Goal: Information Seeking & Learning: Learn about a topic

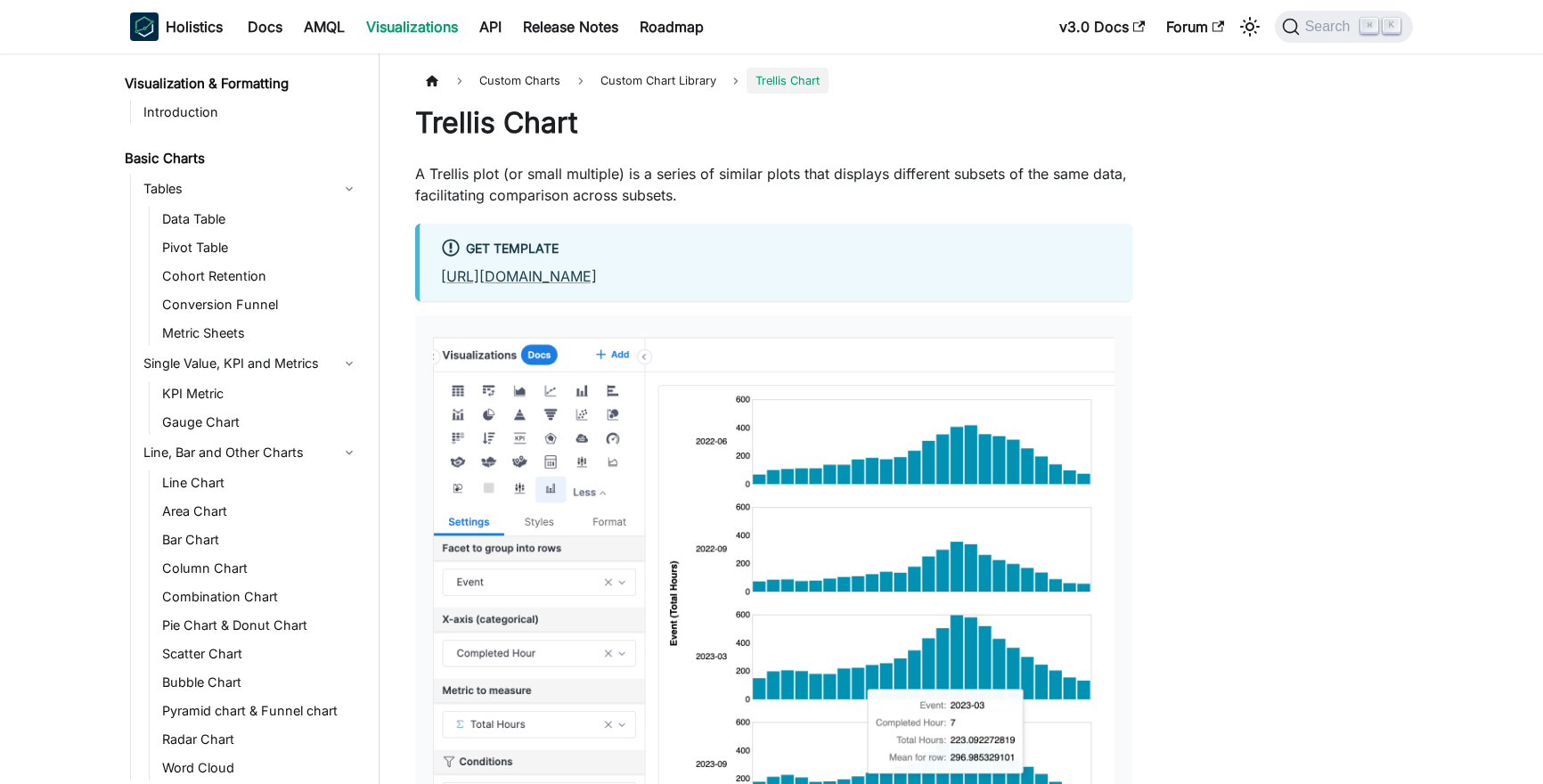
scroll to position [249, 0]
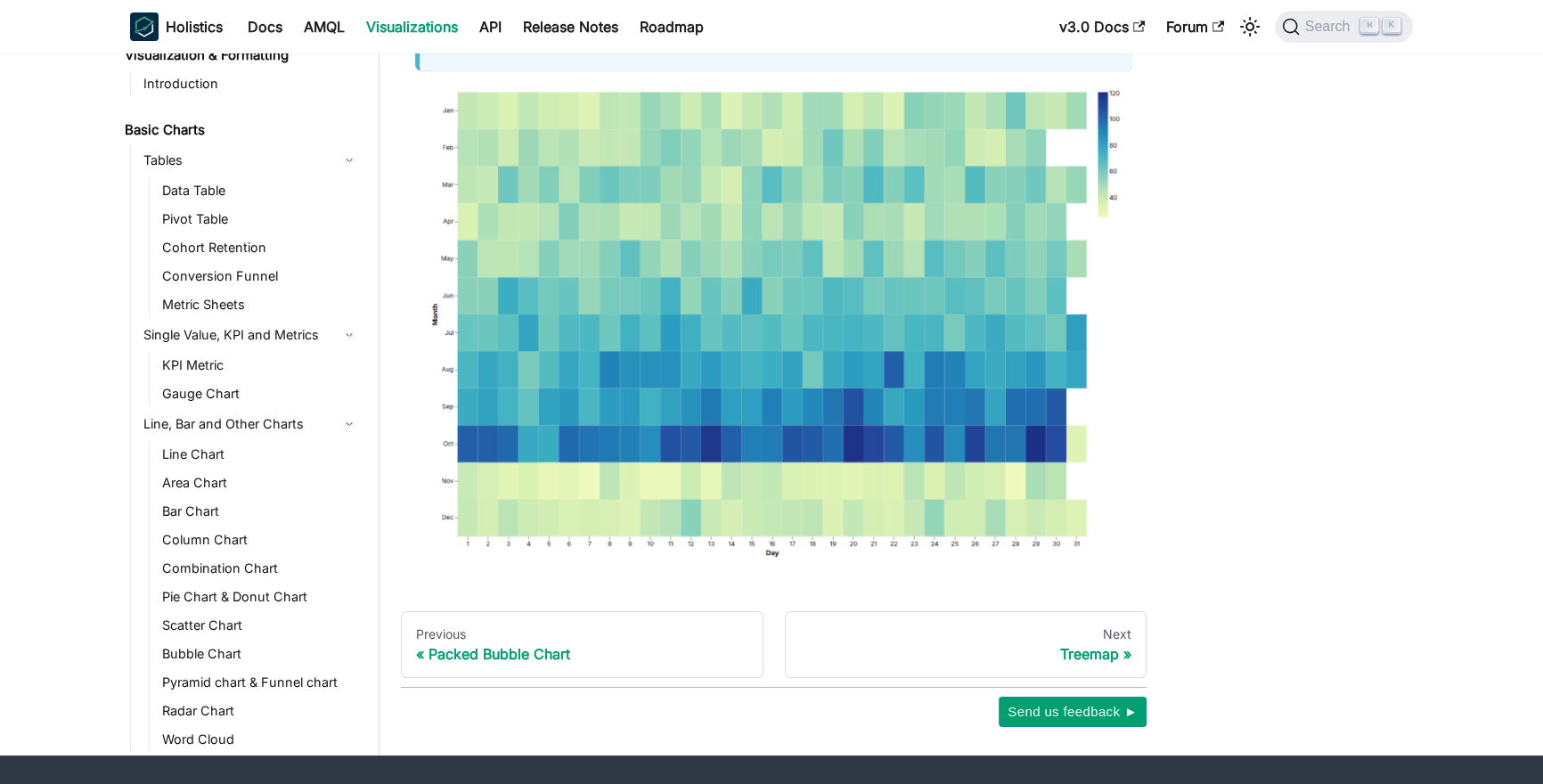
scroll to position [1045, 0]
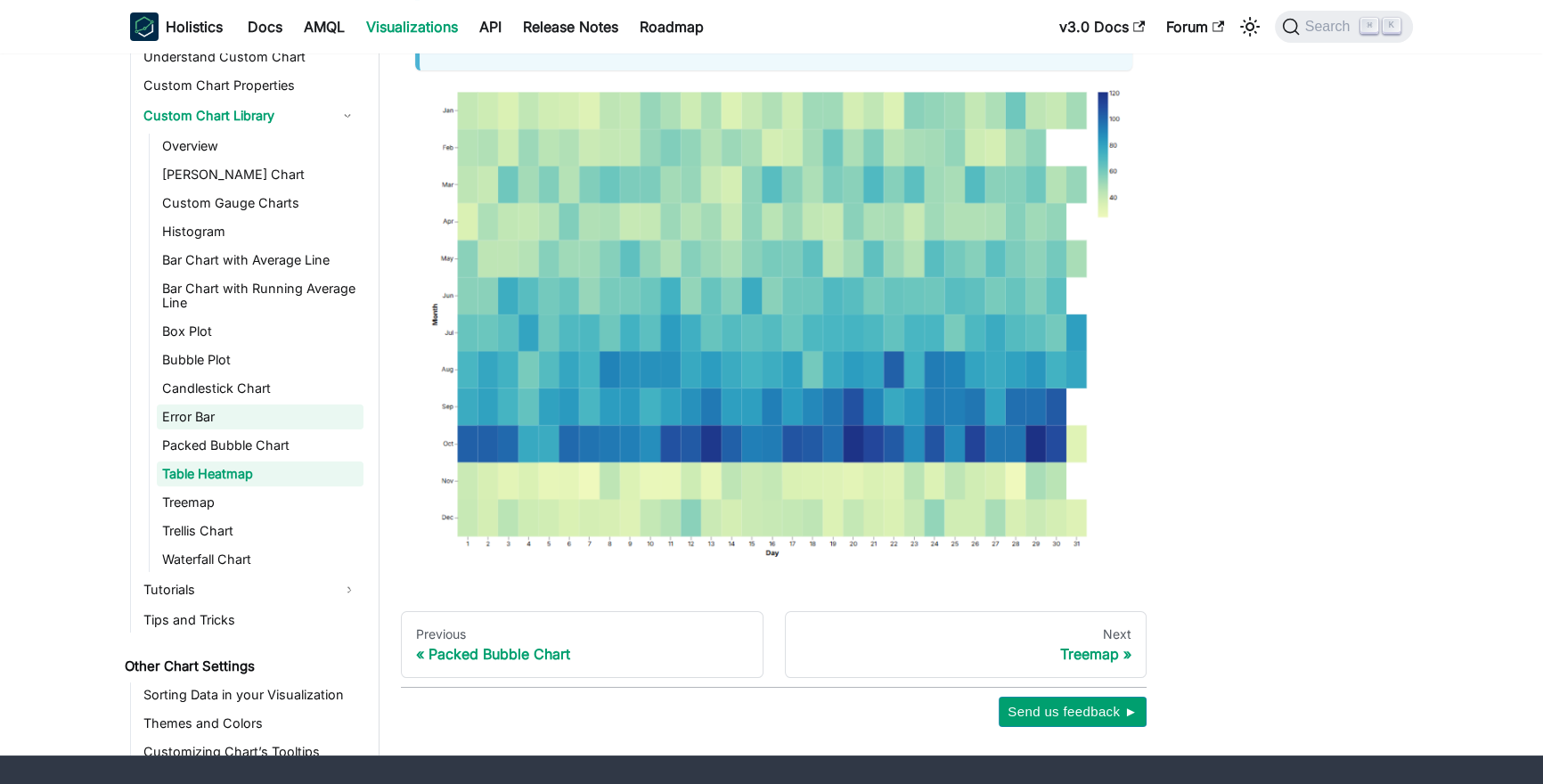
click at [226, 411] on link "Error Bar" at bounding box center [260, 416] width 207 height 24
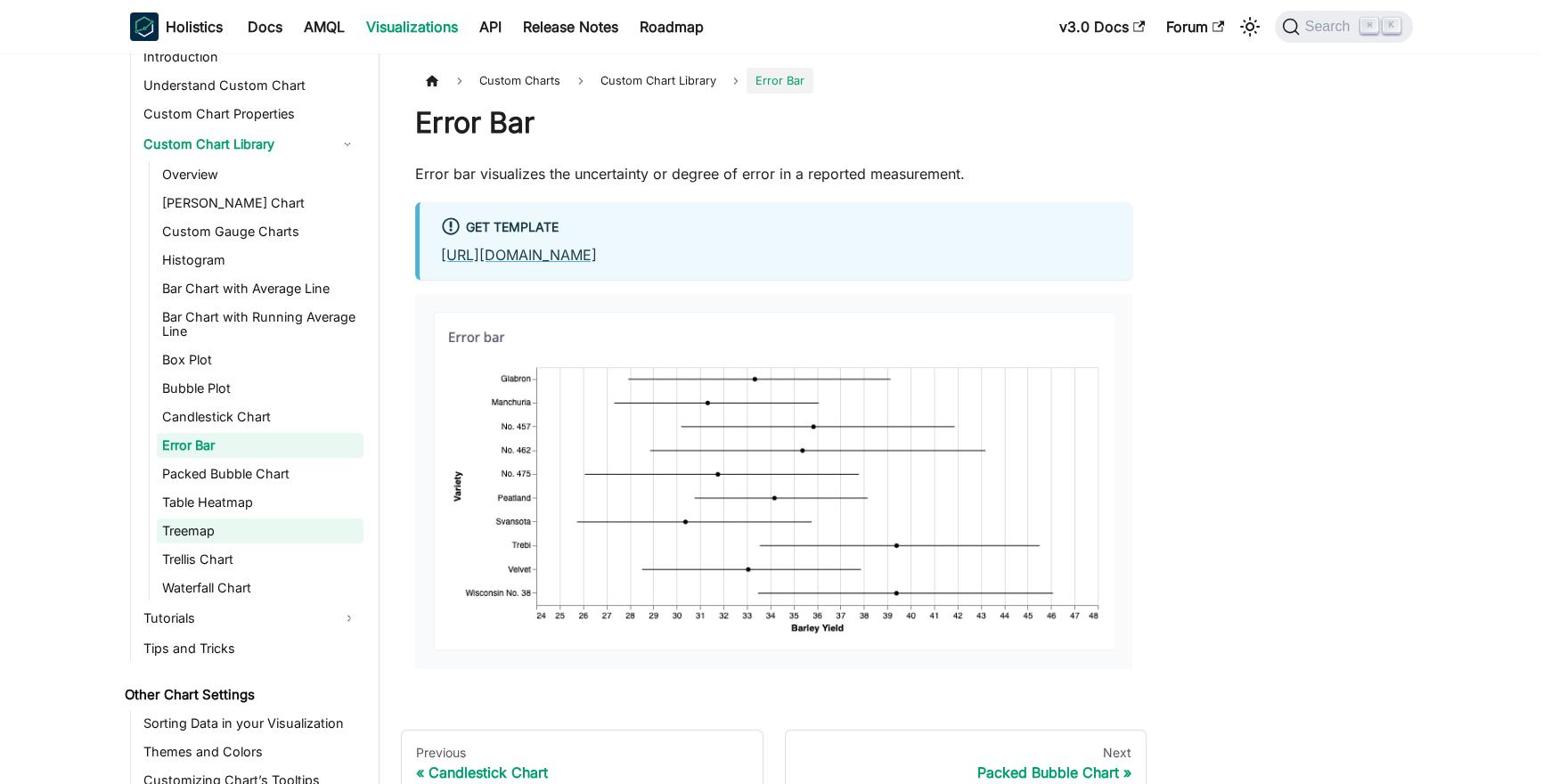
click at [213, 520] on link "Treemap" at bounding box center [260, 530] width 207 height 24
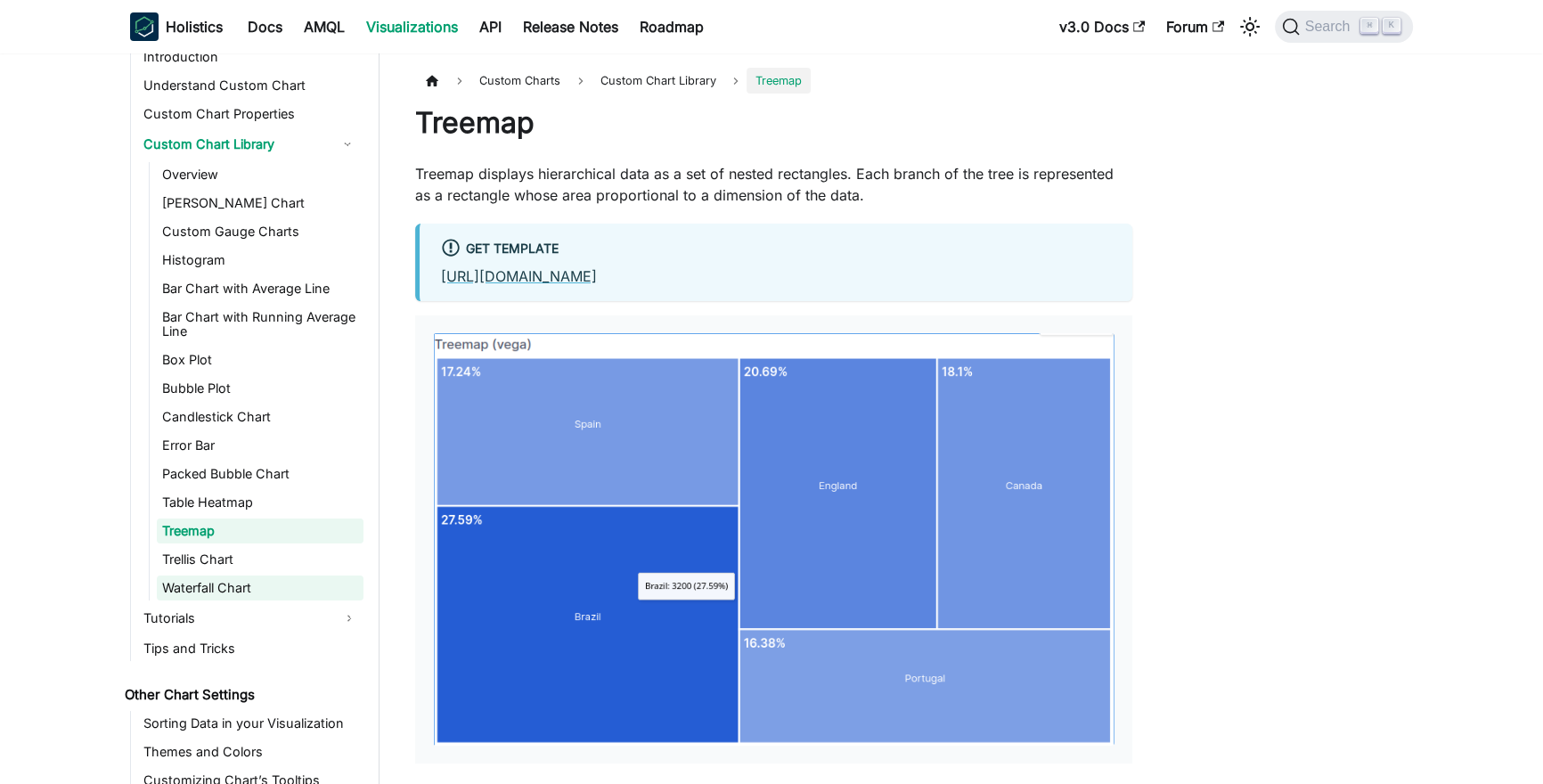
click at [217, 575] on link "Waterfall Chart" at bounding box center [260, 587] width 207 height 24
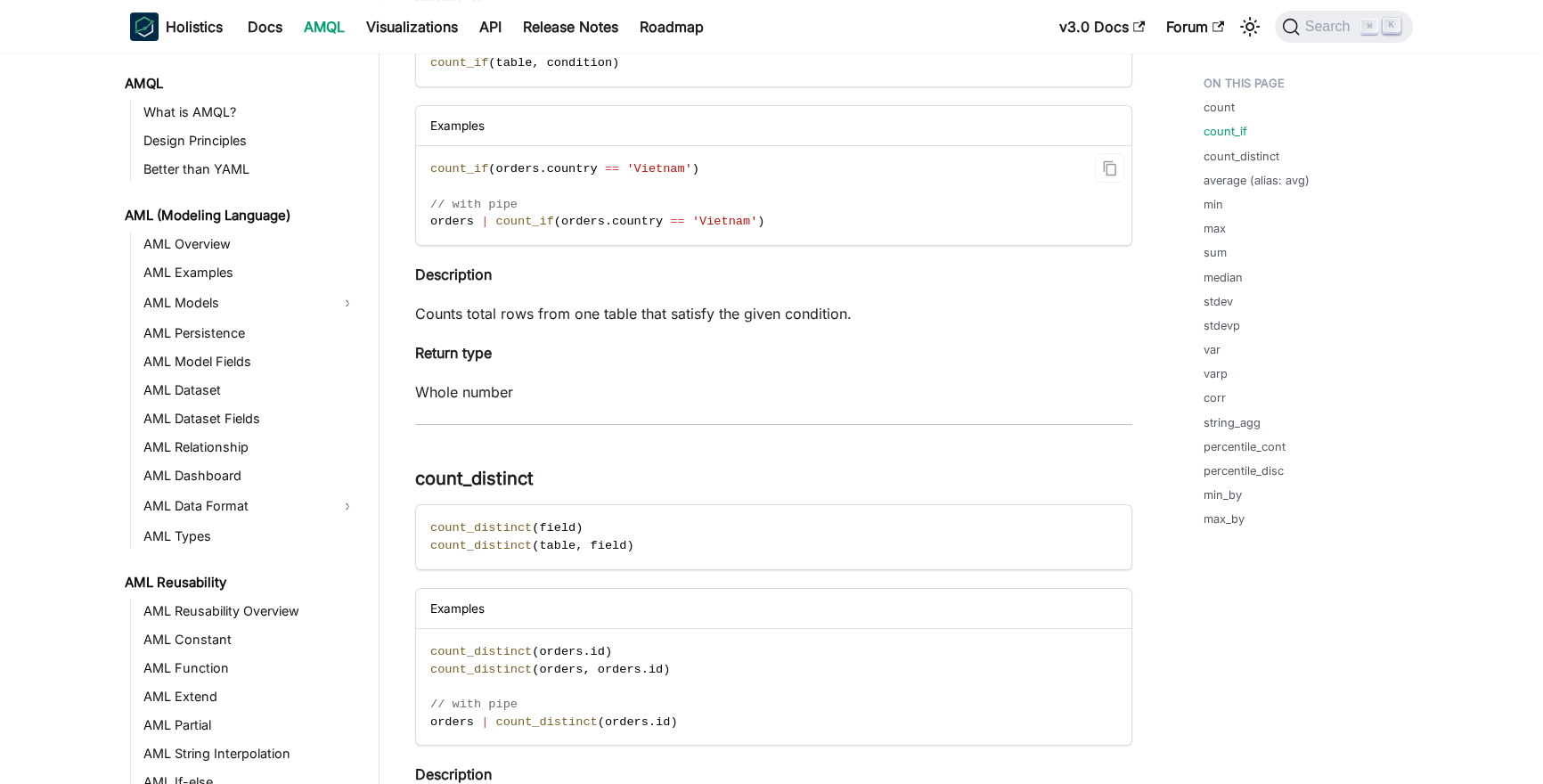
scroll to position [1095, 0]
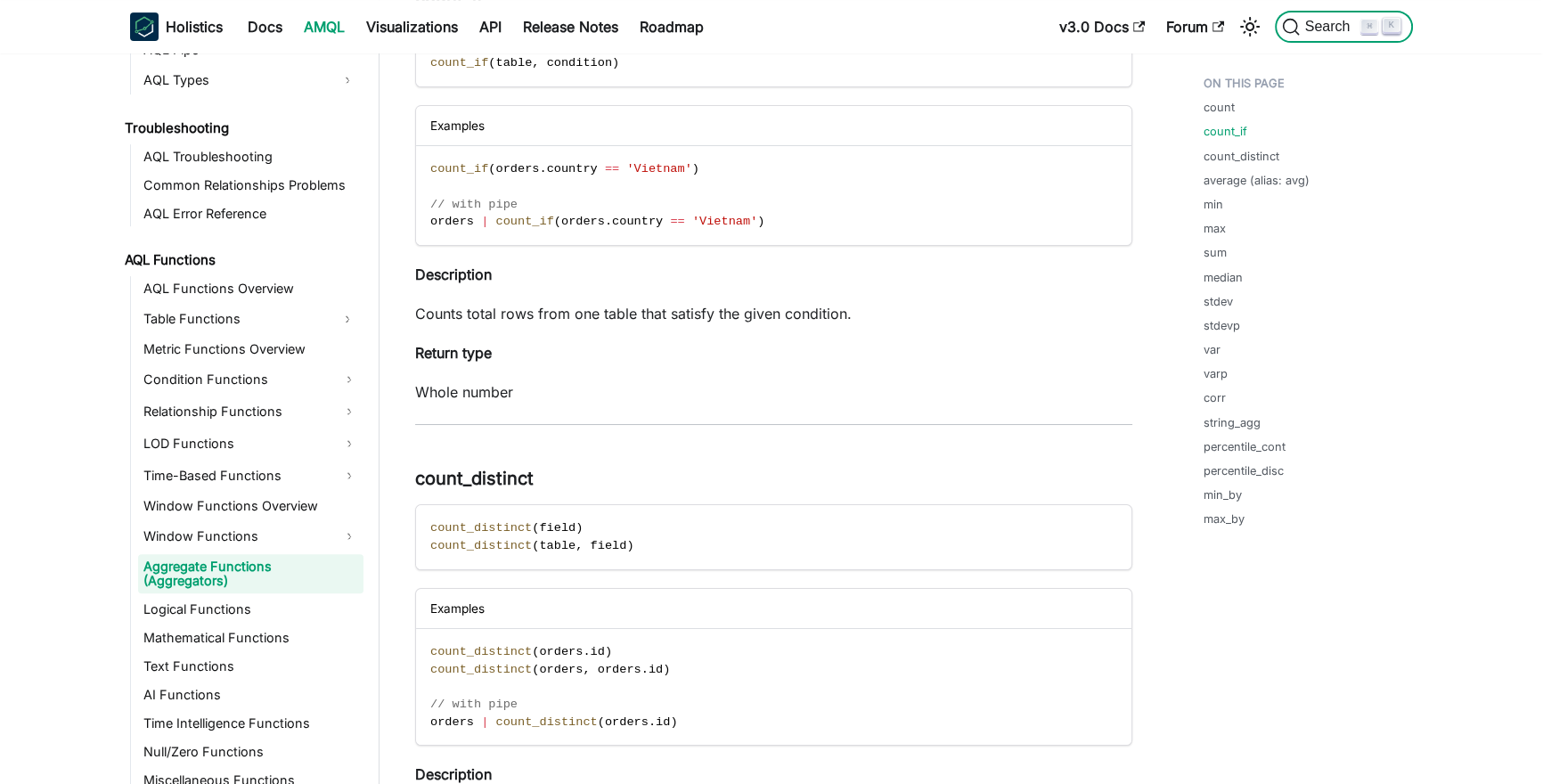
click at [1327, 29] on span "Search" at bounding box center [1331, 27] width 62 height 16
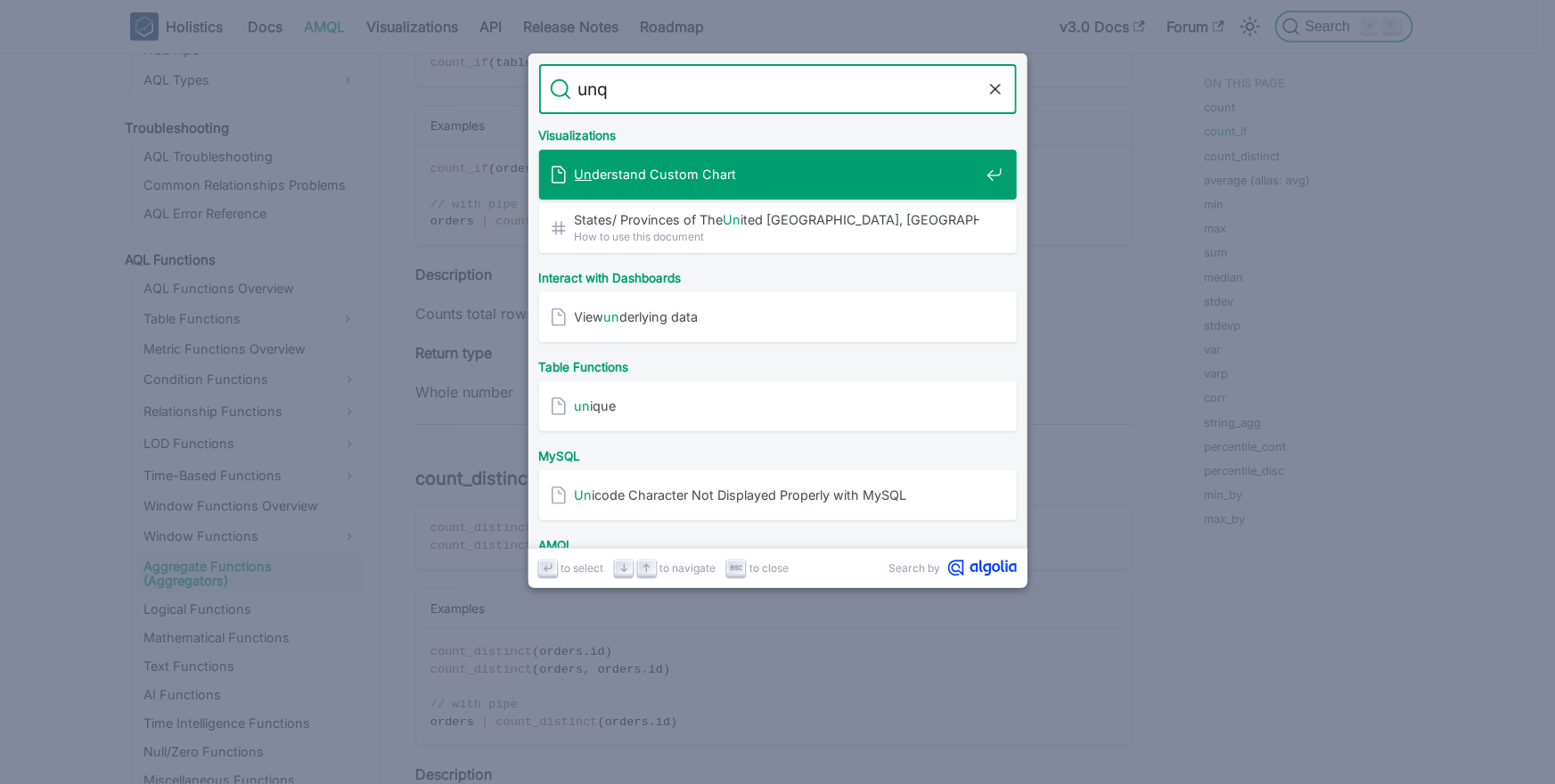
type input "unqi"
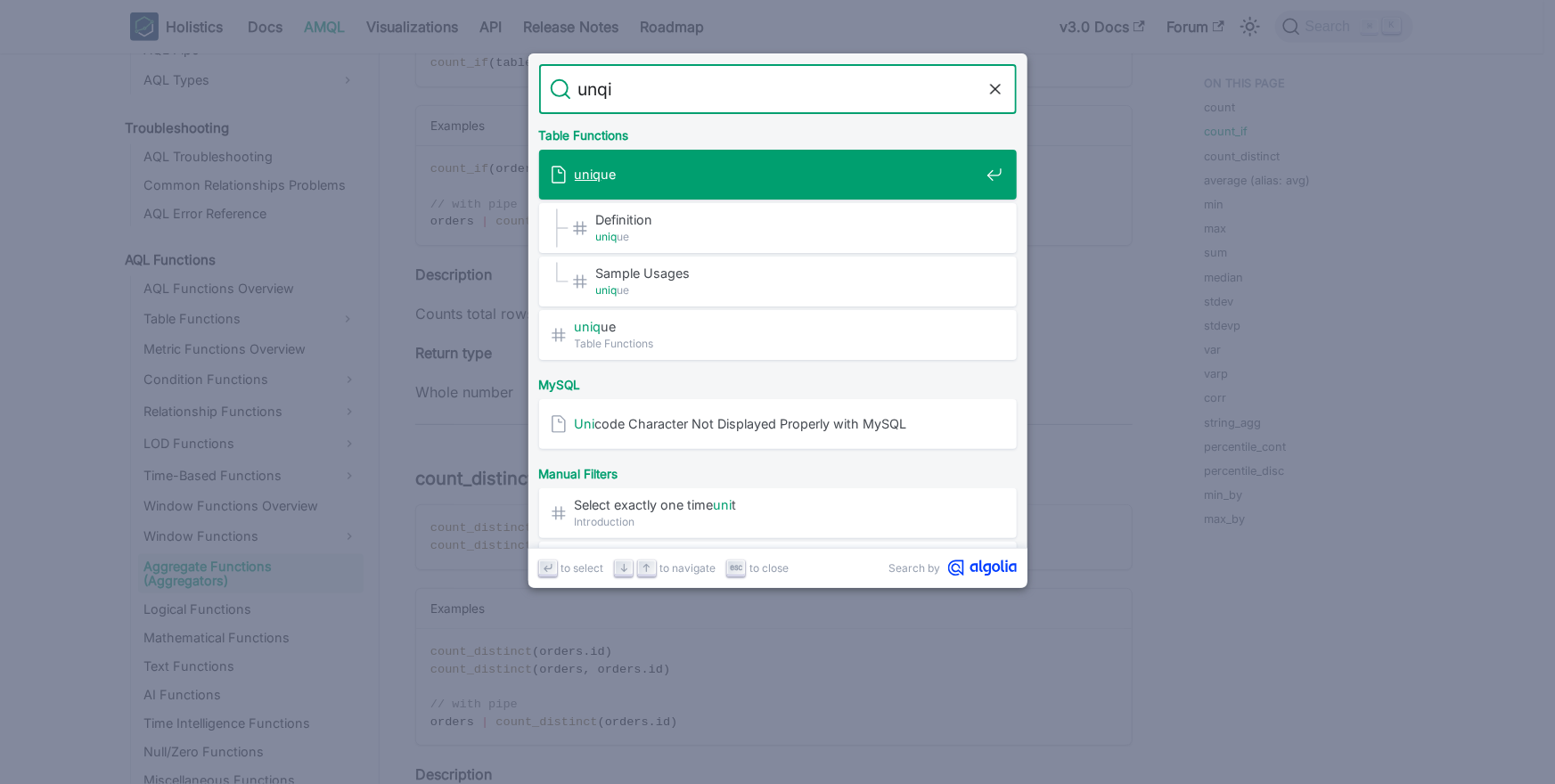
click at [889, 171] on span "uniq ue" at bounding box center [777, 174] width 405 height 17
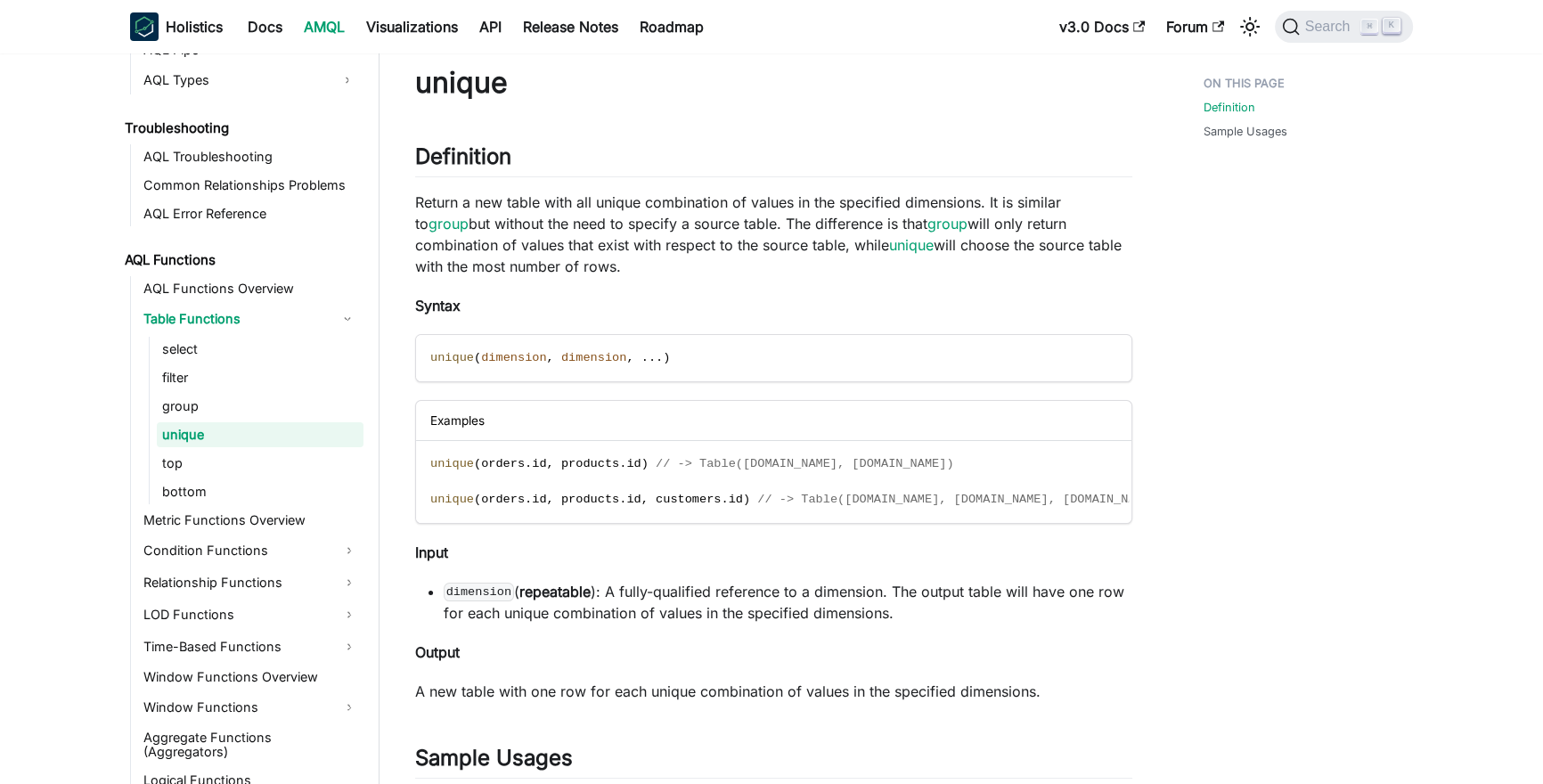
scroll to position [37, 0]
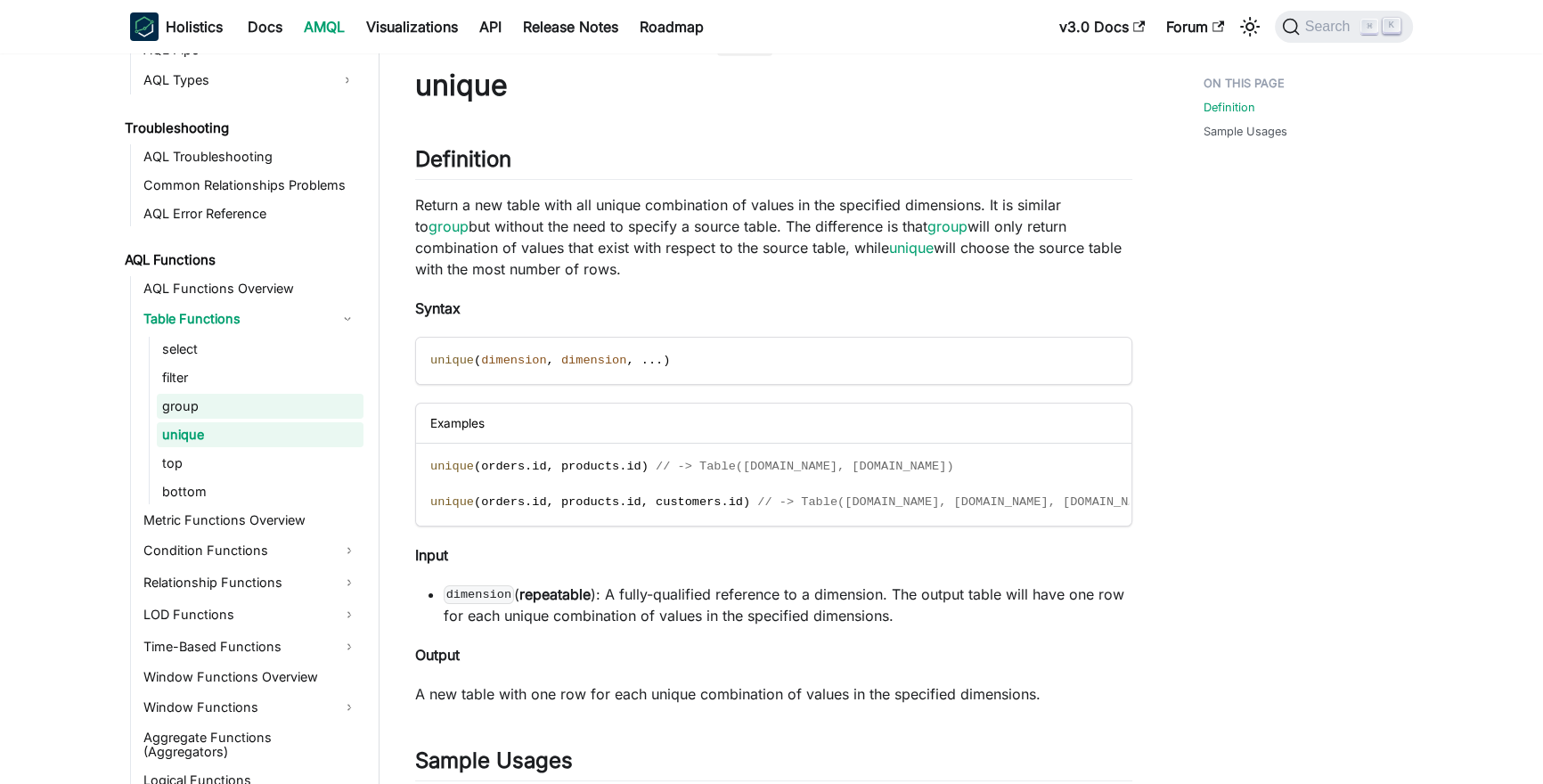
click at [279, 410] on link "group" at bounding box center [260, 406] width 207 height 24
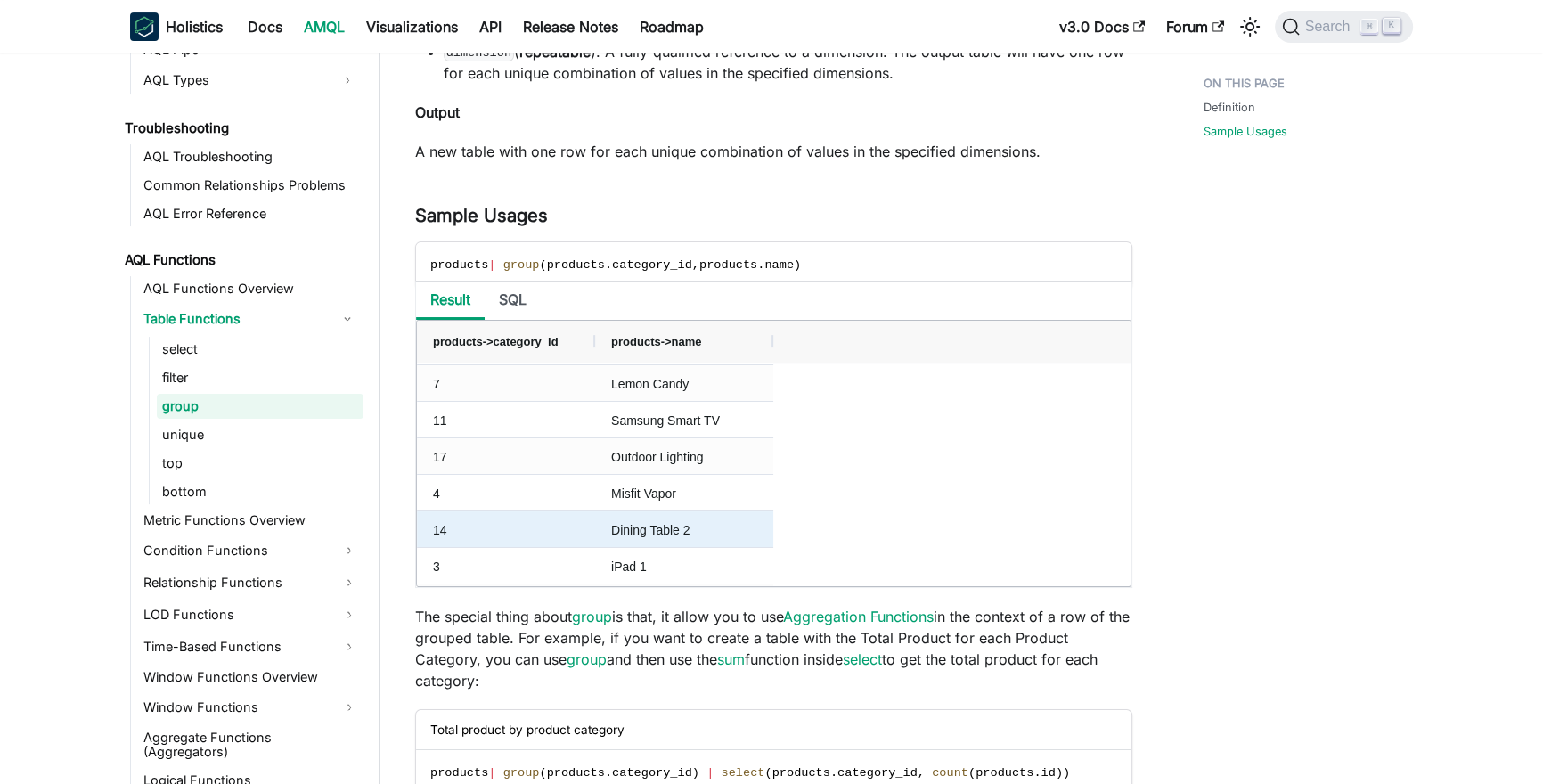
scroll to position [780, 0]
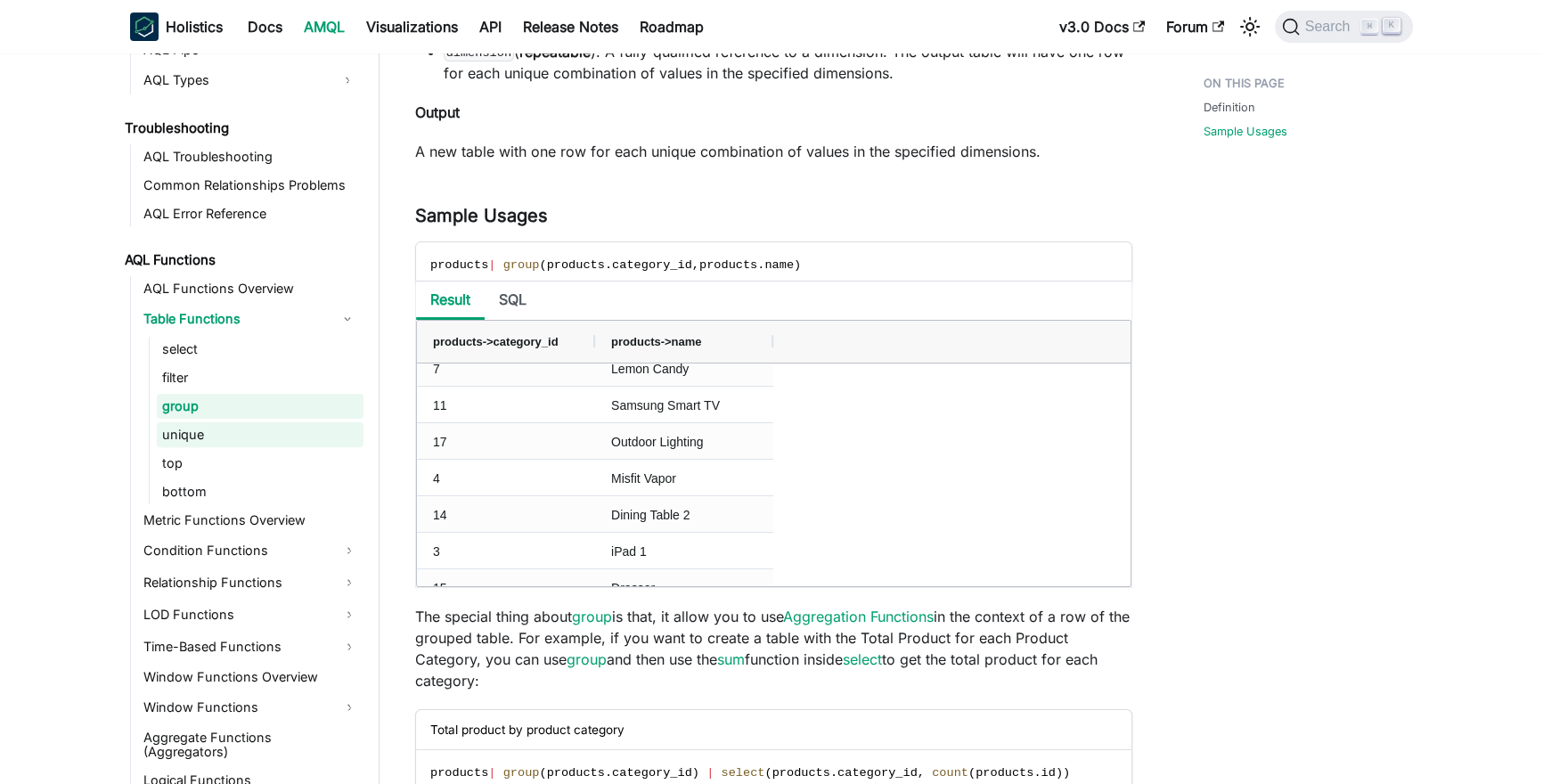
click at [199, 433] on link "unique" at bounding box center [260, 434] width 207 height 24
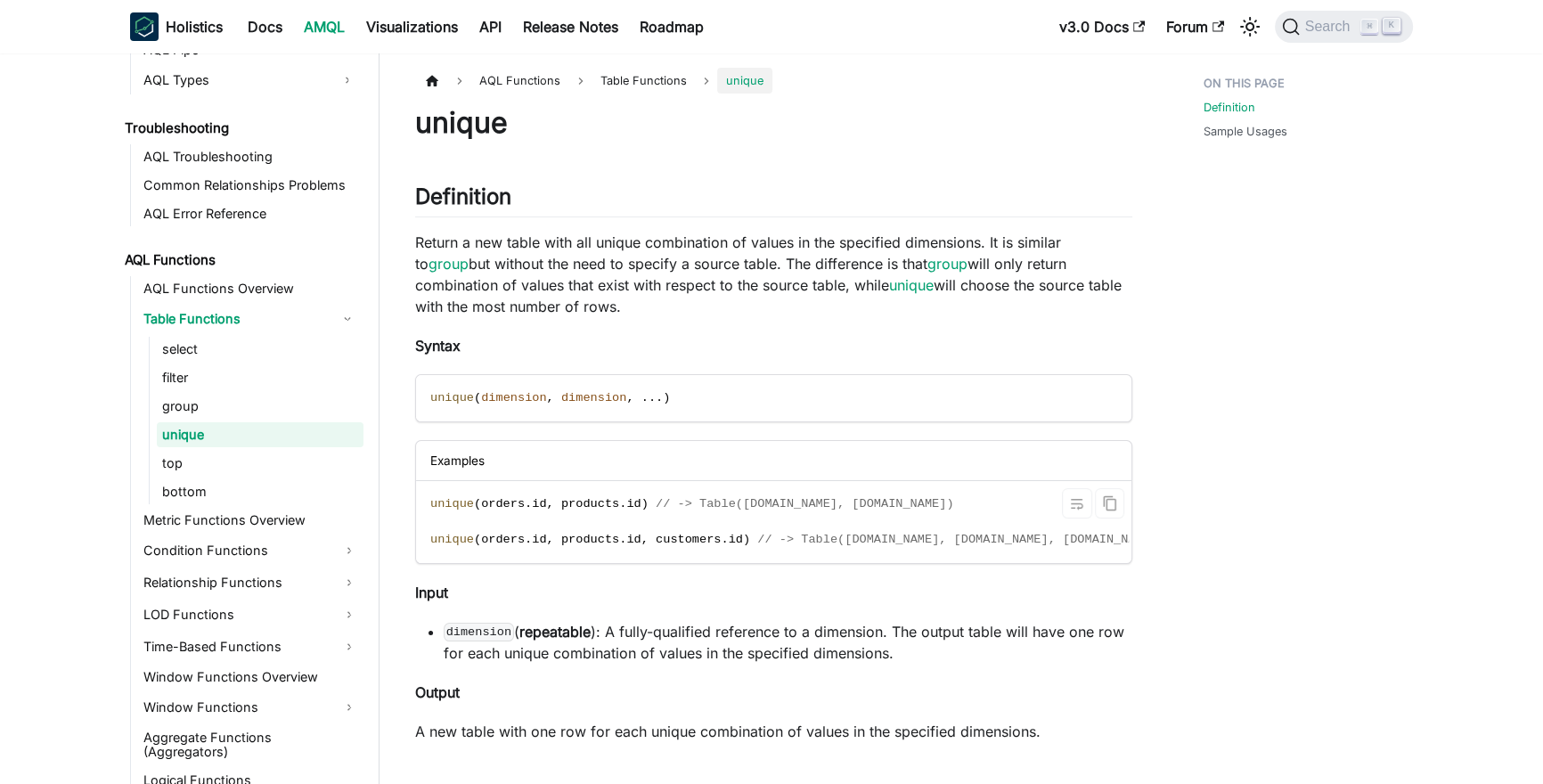
click at [505, 493] on code "unique ( orders . id , products . id ) // -> Table(orders.id, products.id) uniq…" at bounding box center [797, 521] width 762 height 81
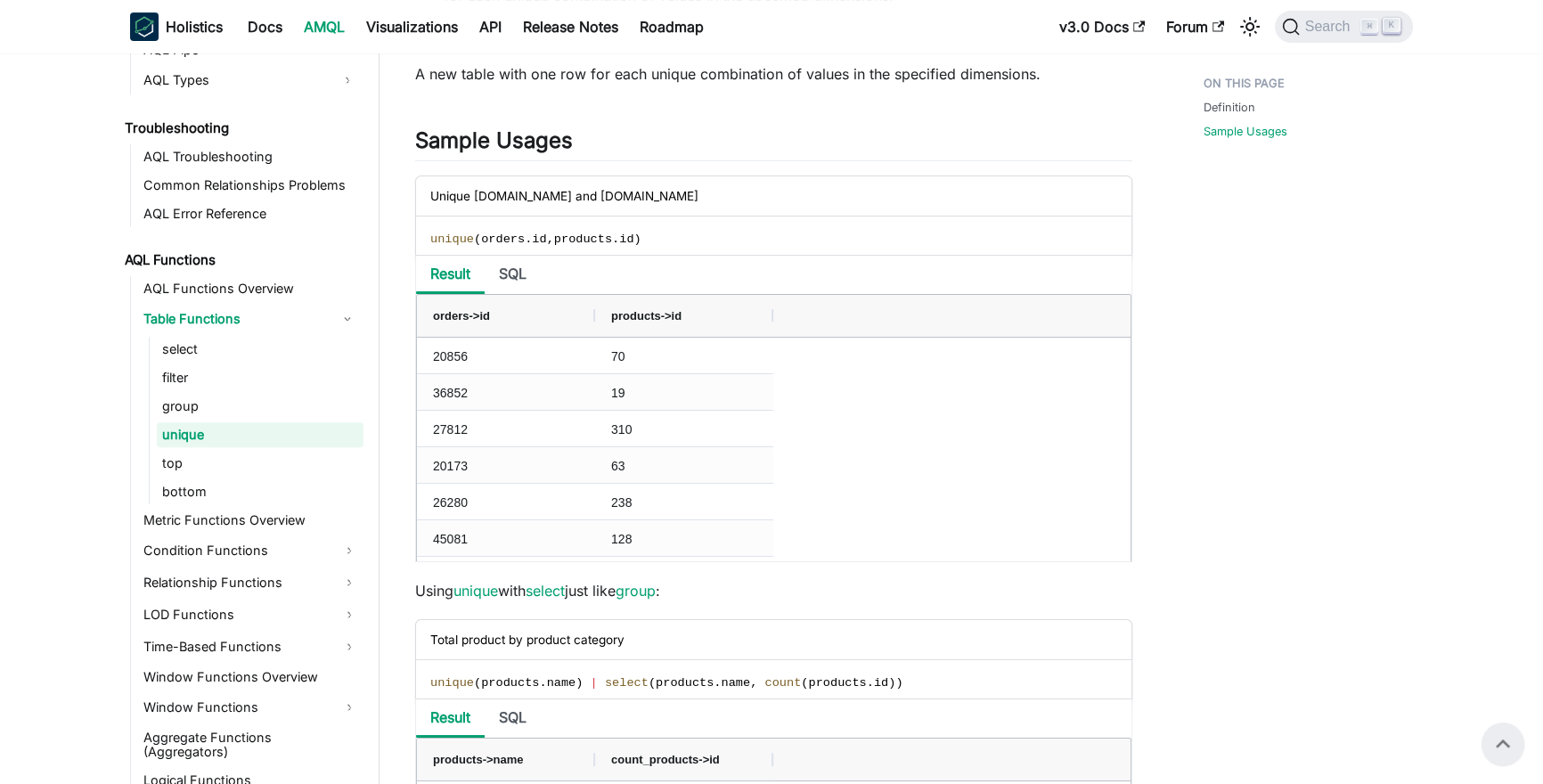
scroll to position [654, 0]
click at [503, 289] on li "SQL" at bounding box center [513, 278] width 56 height 38
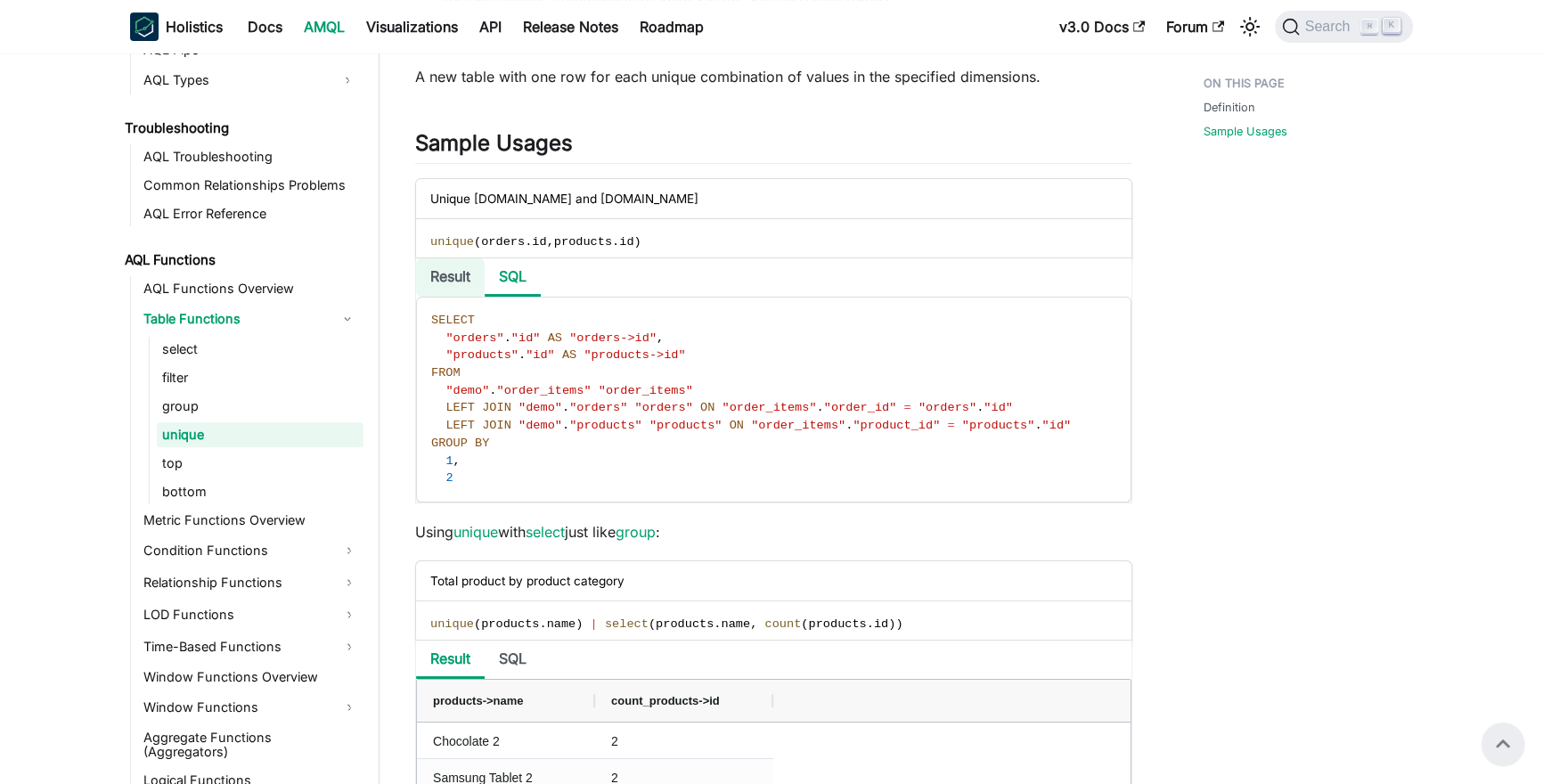
click at [445, 290] on li "Result" at bounding box center [450, 278] width 69 height 38
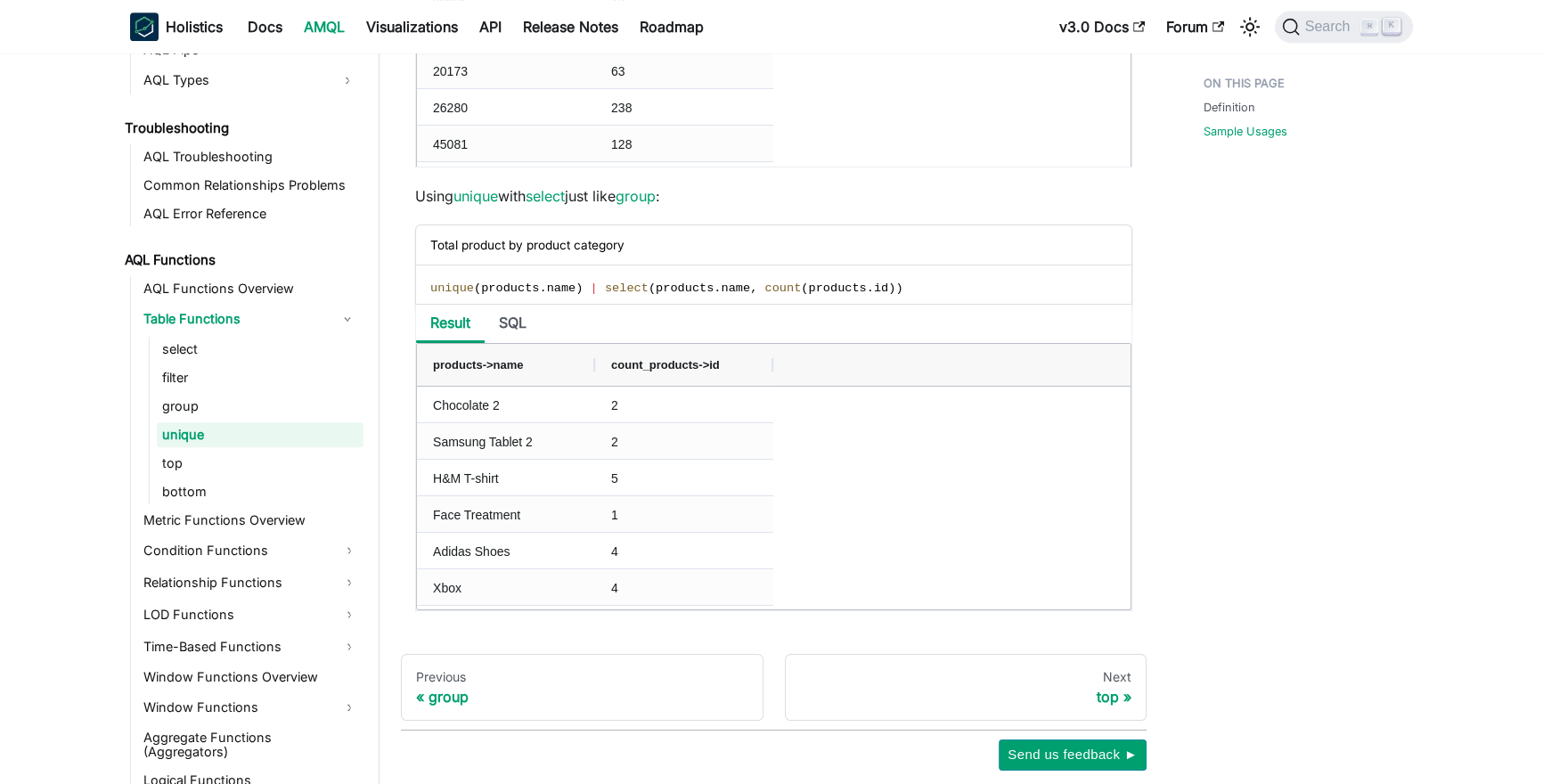
scroll to position [1151, 0]
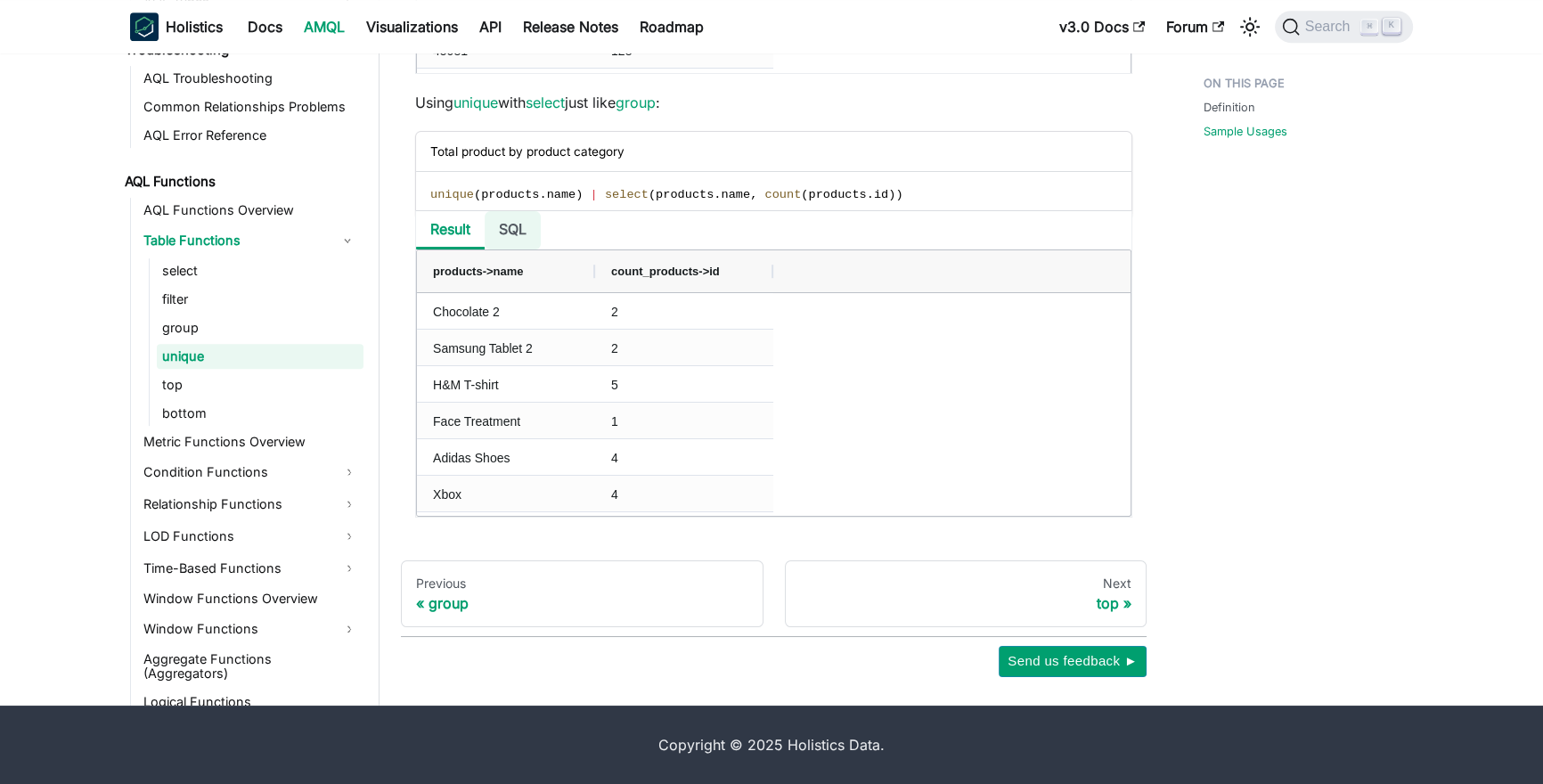
click at [513, 232] on li "SQL" at bounding box center [513, 230] width 56 height 38
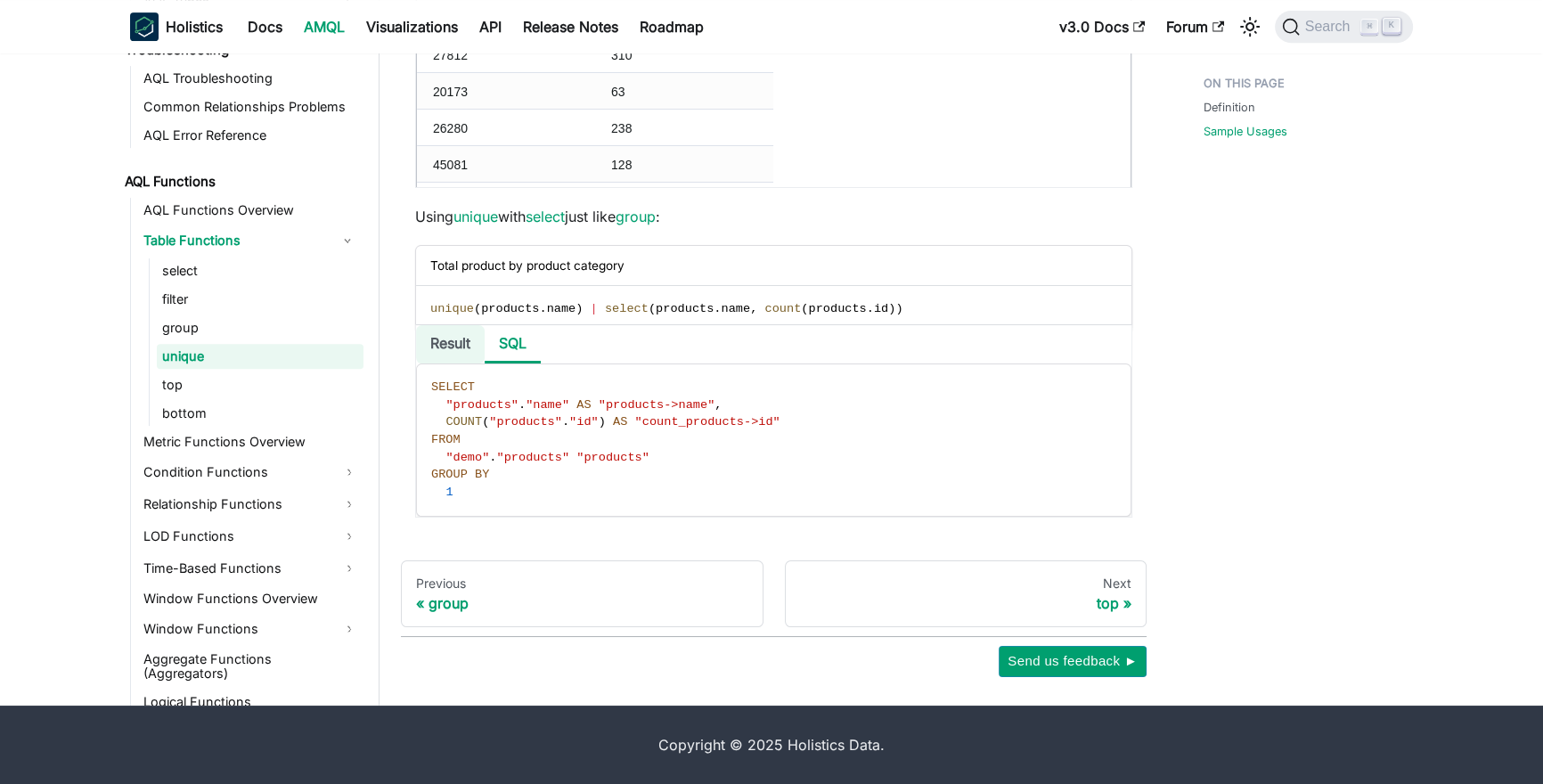
click at [450, 340] on li "Result" at bounding box center [450, 344] width 69 height 38
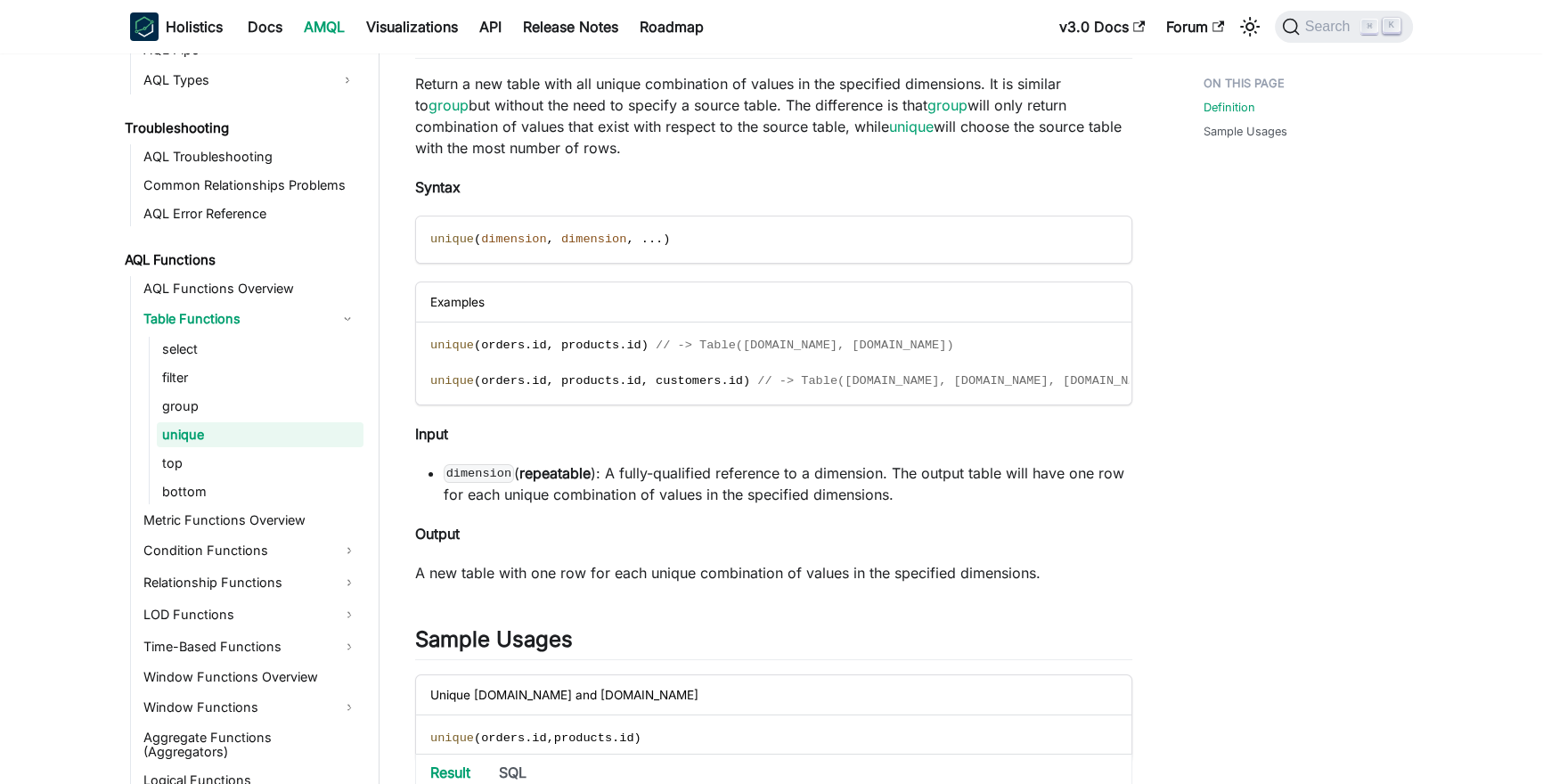
scroll to position [0, 0]
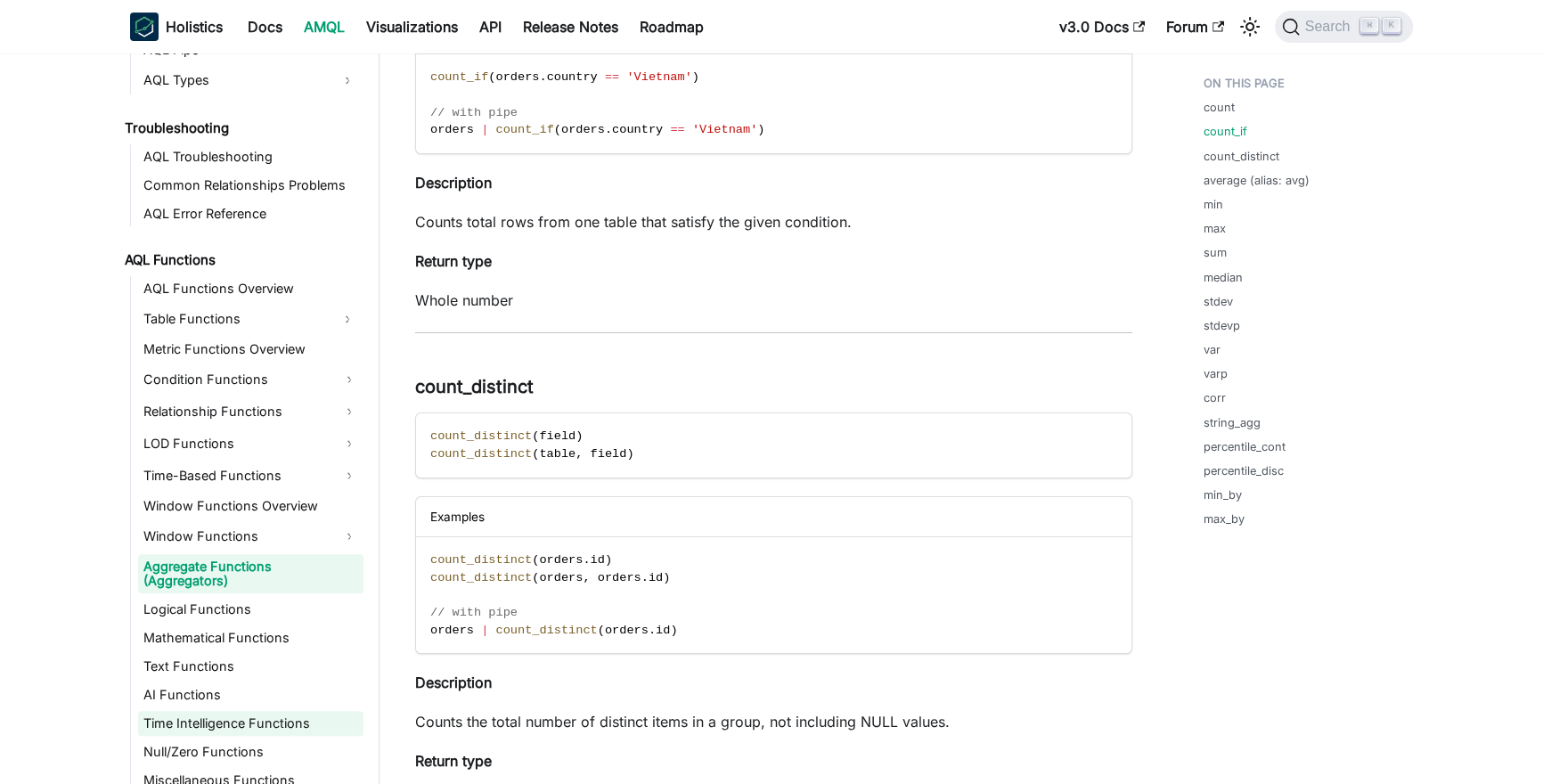
scroll to position [912, 0]
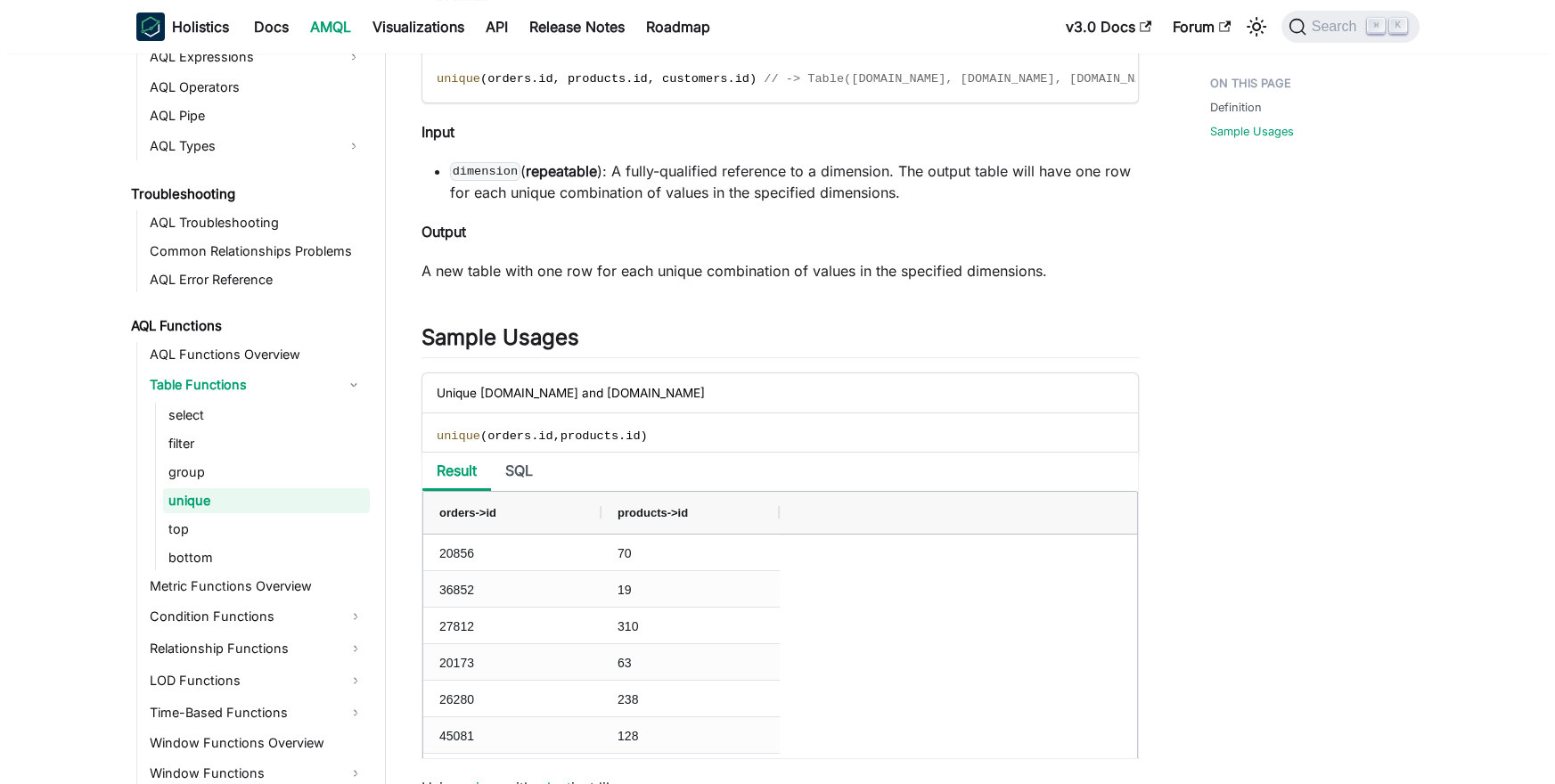
scroll to position [1138, 0]
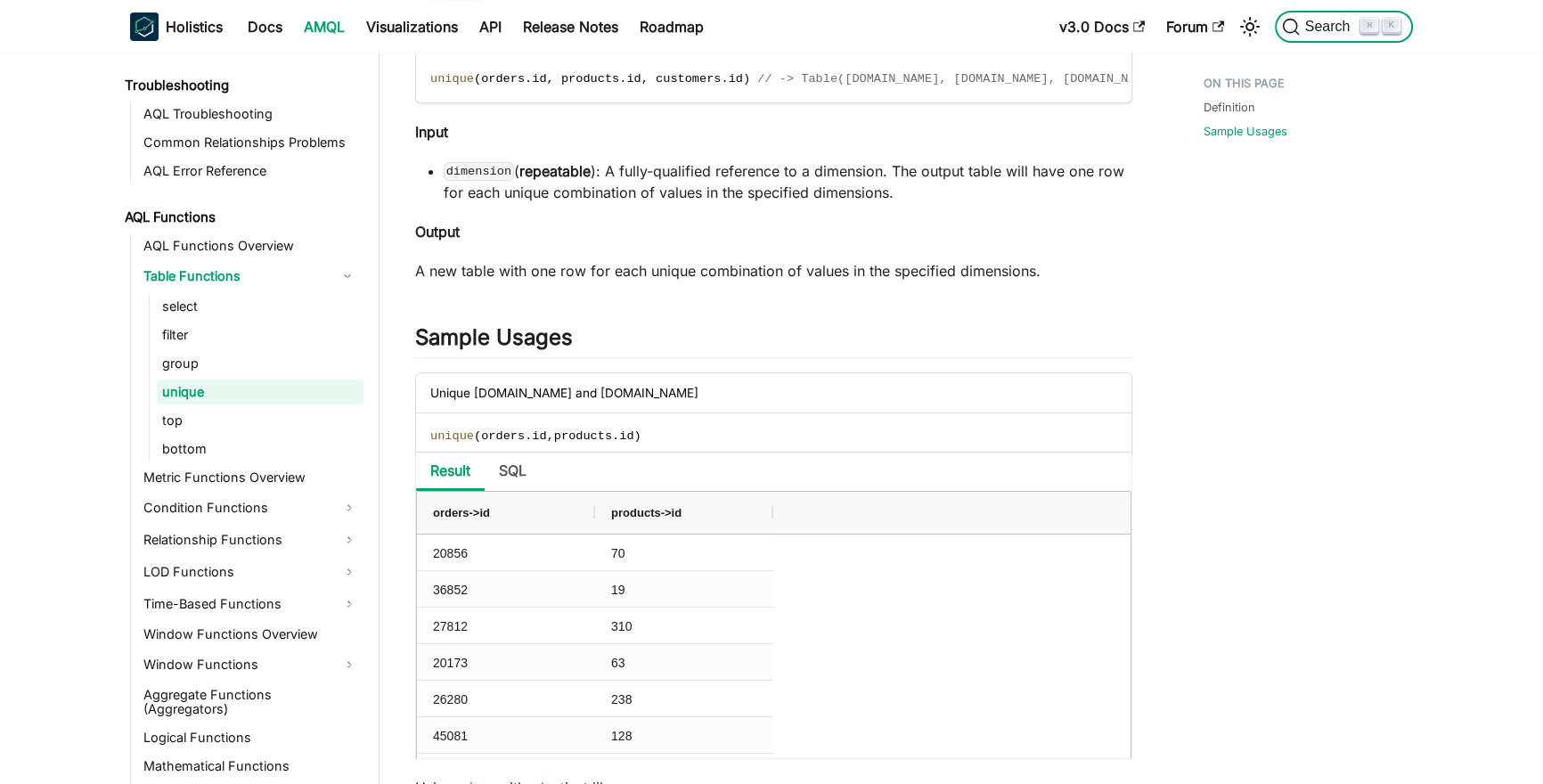
click at [1323, 29] on span "Search" at bounding box center [1331, 27] width 62 height 16
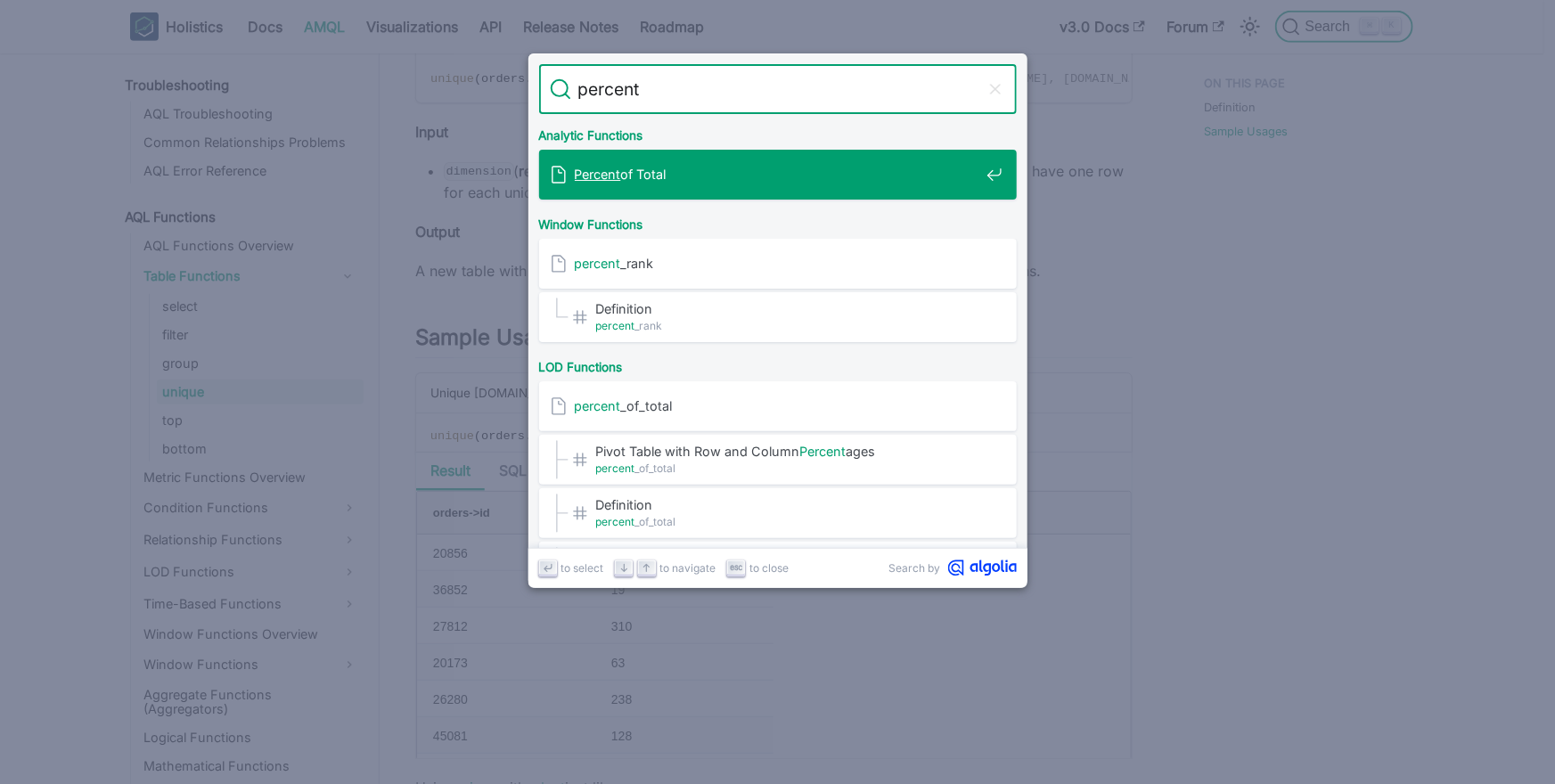
type input "percenti"
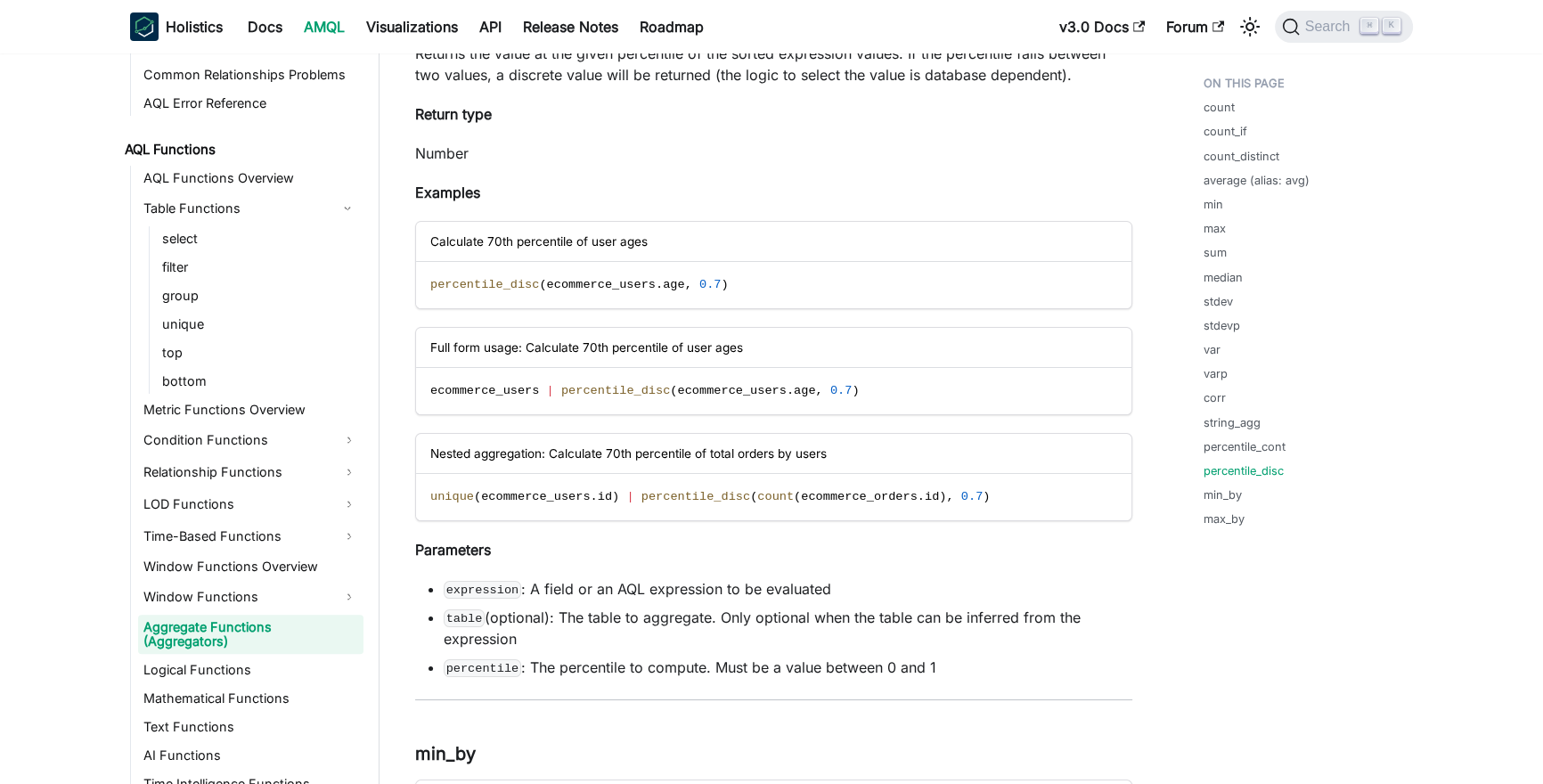
scroll to position [8935, 0]
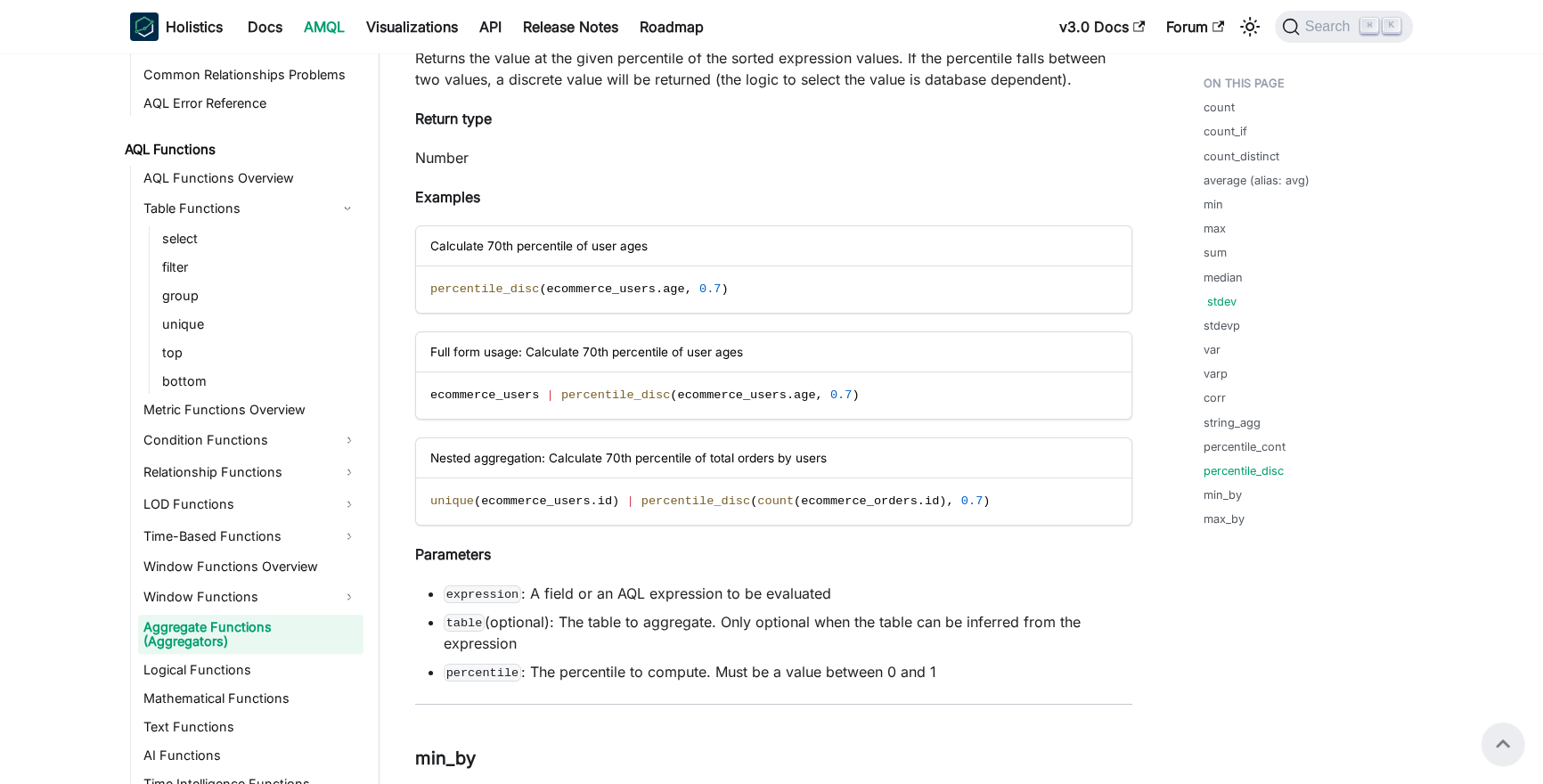
click at [1222, 301] on link "stdev" at bounding box center [1222, 301] width 29 height 17
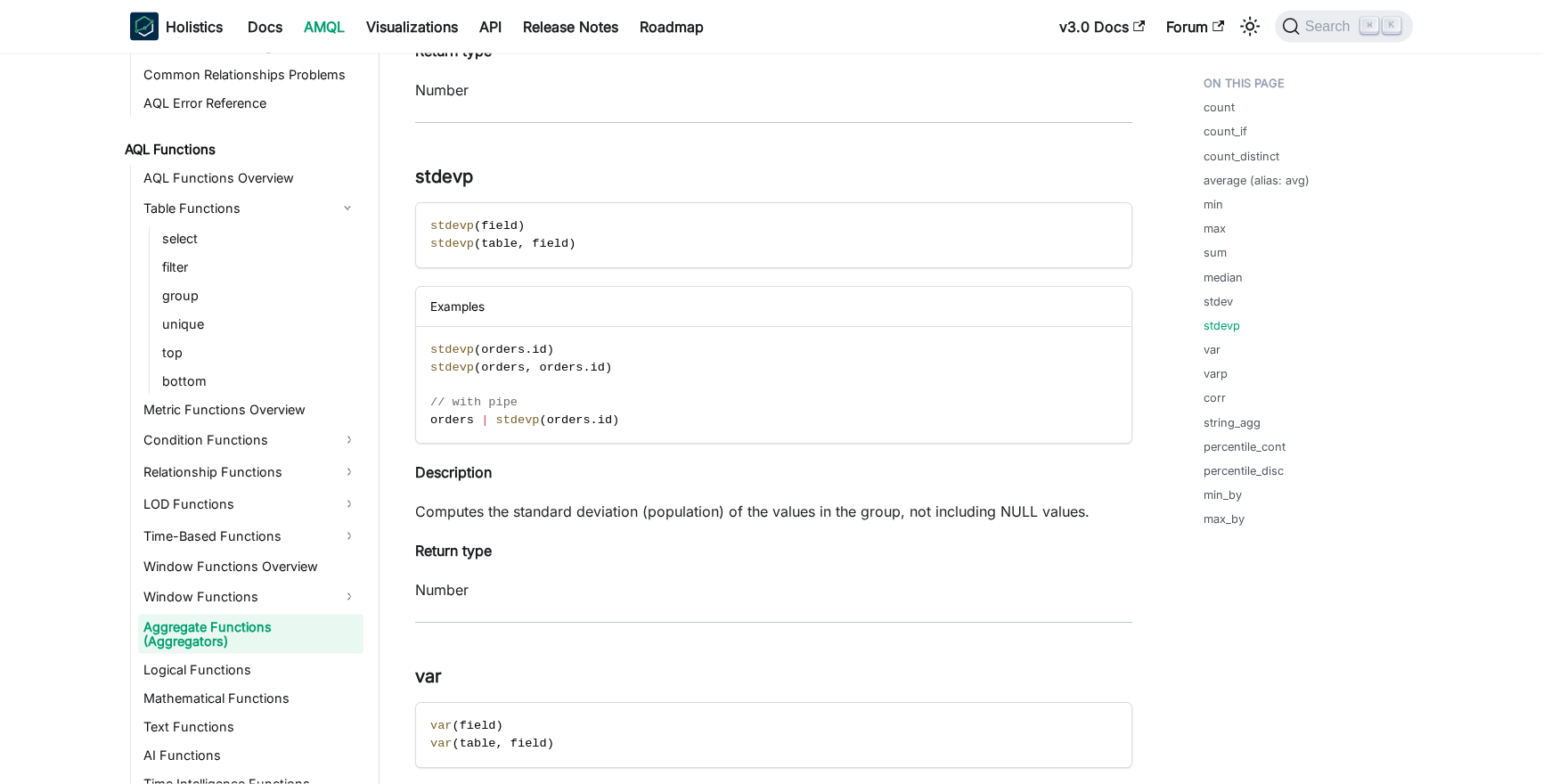
scroll to position [4484, 0]
click at [1224, 449] on link "percentile_cont" at bounding box center [1248, 446] width 82 height 17
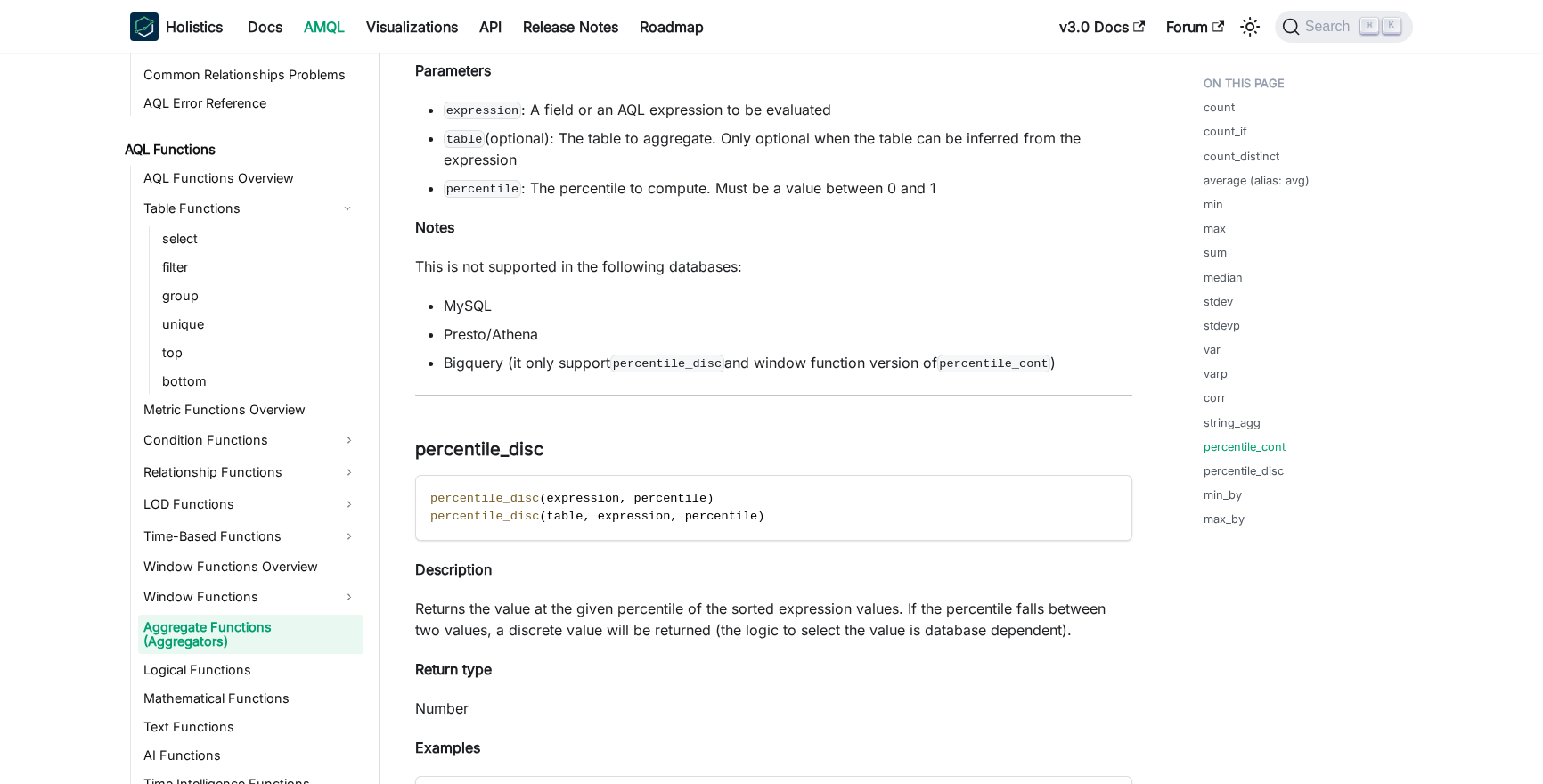
scroll to position [8407, 0]
